Goal: Task Accomplishment & Management: Manage account settings

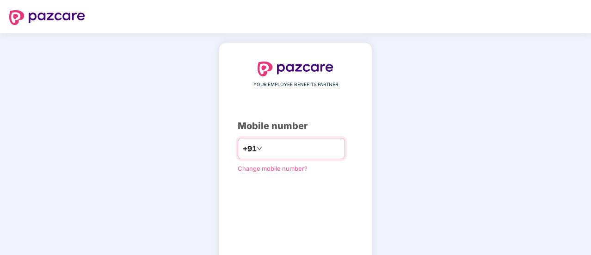
click at [277, 145] on input "number" at bounding box center [302, 148] width 76 height 15
type input "**********"
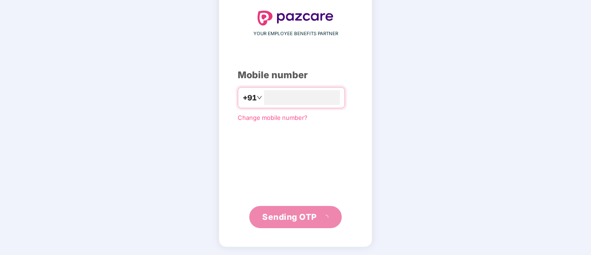
scroll to position [46, 0]
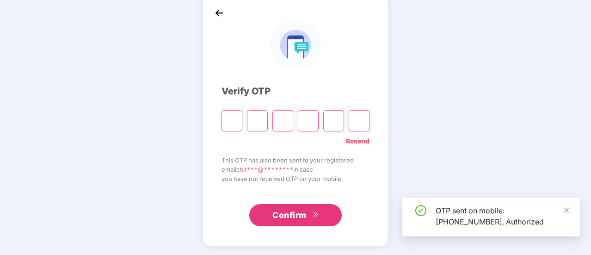
click at [232, 121] on input "Please enter verification code. Digit 1" at bounding box center [231, 120] width 21 height 21
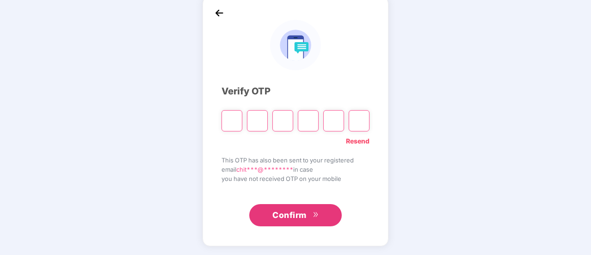
type input "*"
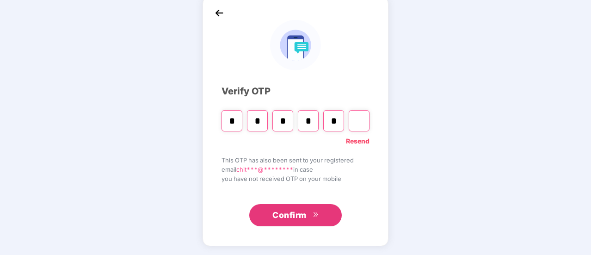
type input "*"
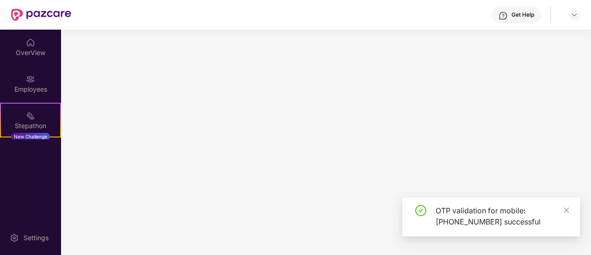
scroll to position [0, 0]
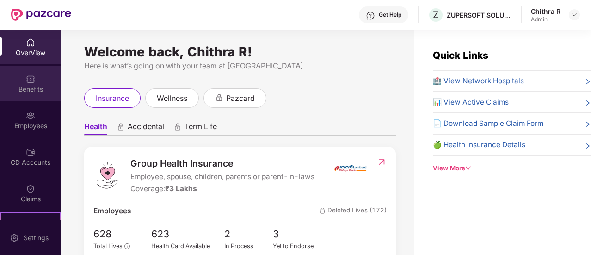
click at [32, 96] on div "Benefits" at bounding box center [30, 83] width 61 height 35
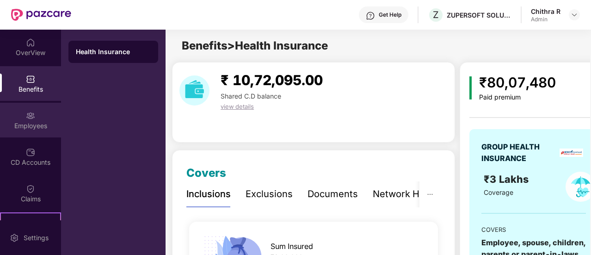
click at [23, 121] on div "Employees" at bounding box center [30, 125] width 61 height 9
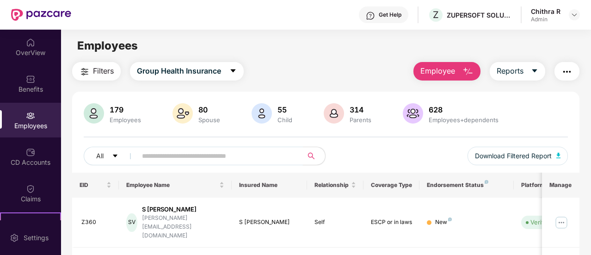
click at [184, 160] on input "text" at bounding box center [216, 156] width 148 height 14
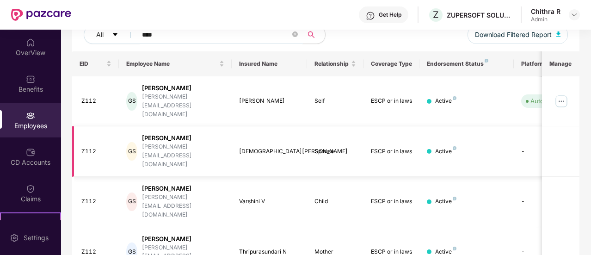
scroll to position [143, 0]
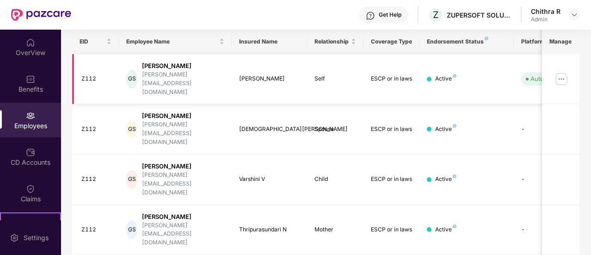
type input "****"
click at [558, 72] on img at bounding box center [561, 79] width 15 height 15
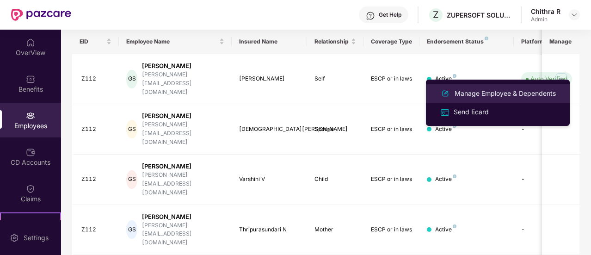
click at [475, 95] on div "Manage Employee & Dependents" at bounding box center [504, 93] width 105 height 10
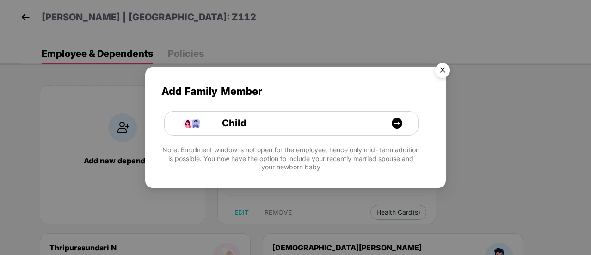
click at [444, 70] on img "Close" at bounding box center [442, 72] width 26 height 26
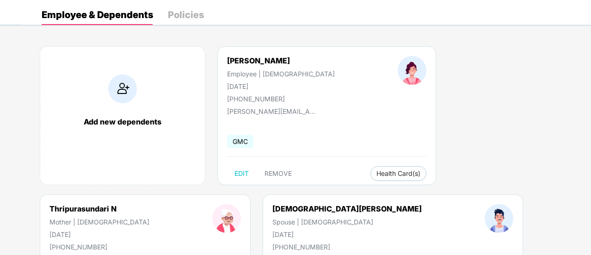
scroll to position [92, 0]
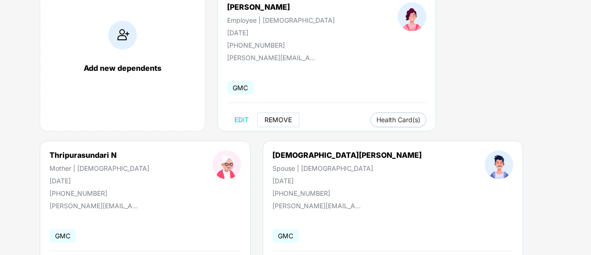
click at [271, 118] on span "REMOVE" at bounding box center [277, 119] width 27 height 7
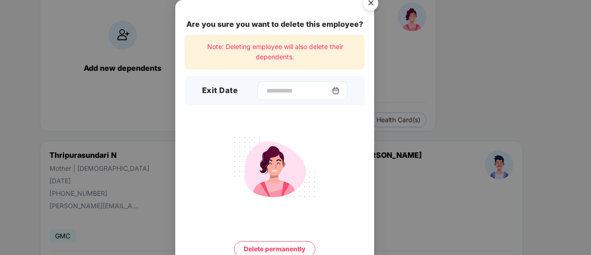
click at [280, 96] on div at bounding box center [302, 90] width 90 height 18
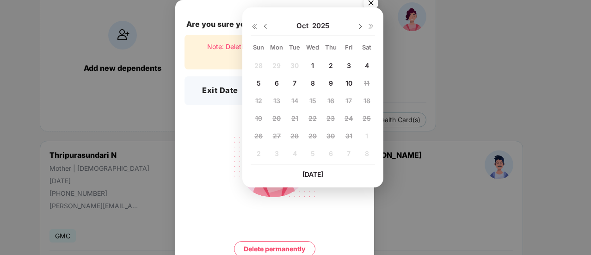
click at [348, 81] on span "10" at bounding box center [348, 83] width 7 height 8
type input "**********"
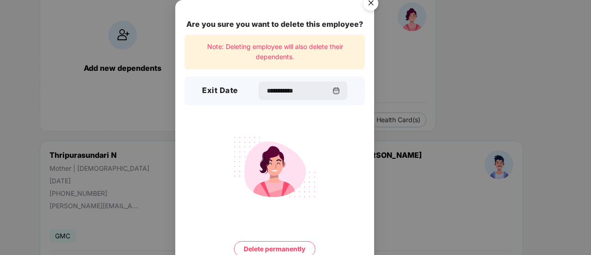
click at [281, 247] on button "Delete permanently" at bounding box center [274, 249] width 81 height 16
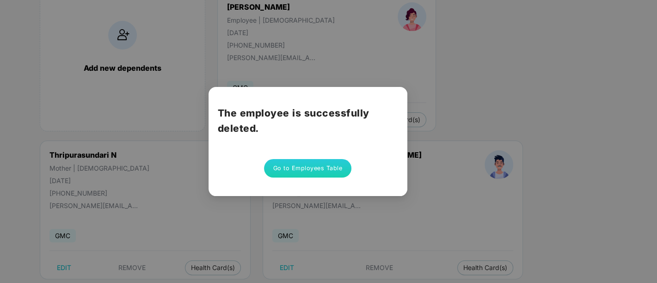
click at [16, 11] on div "The employee is successfully deleted. Go to Employees Table" at bounding box center [328, 141] width 657 height 283
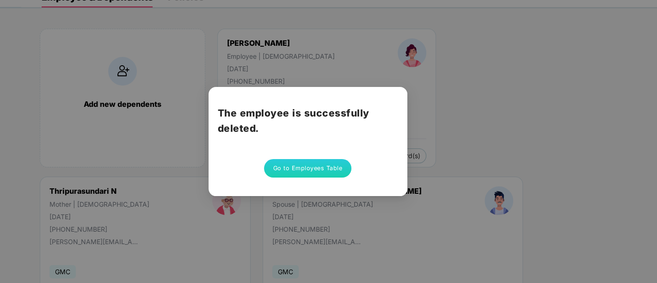
scroll to position [41, 0]
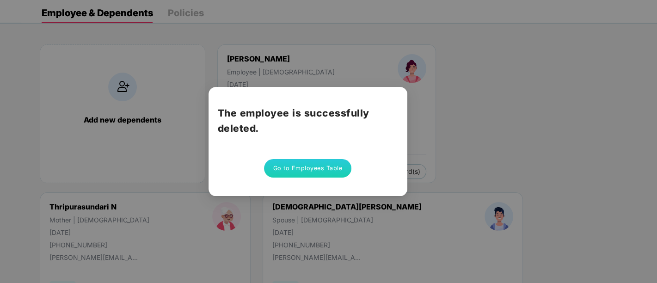
click at [326, 169] on button "Go to Employees Table" at bounding box center [308, 168] width 88 height 18
